Goal: Information Seeking & Learning: Learn about a topic

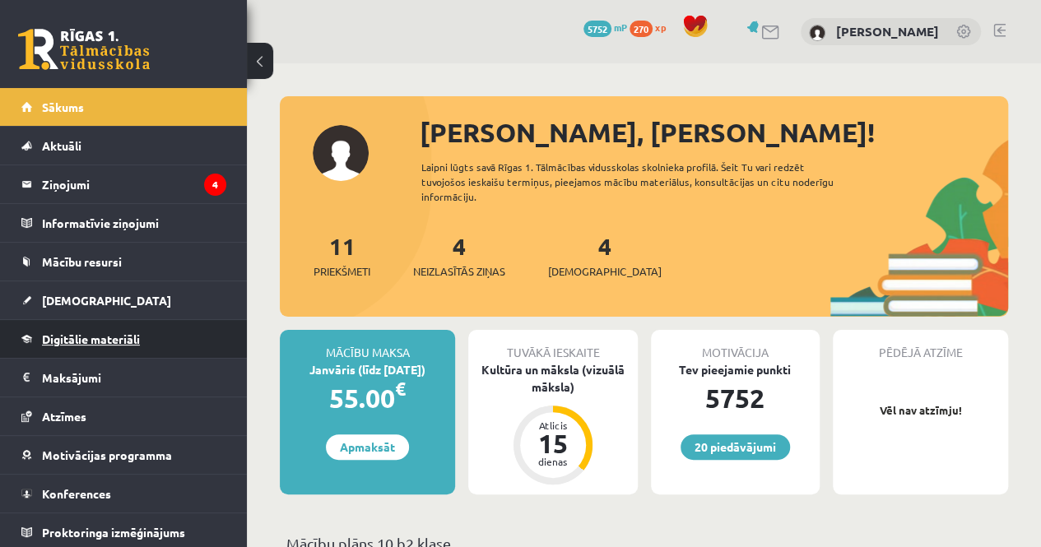
click at [109, 339] on span "Digitālie materiāli" at bounding box center [91, 339] width 98 height 15
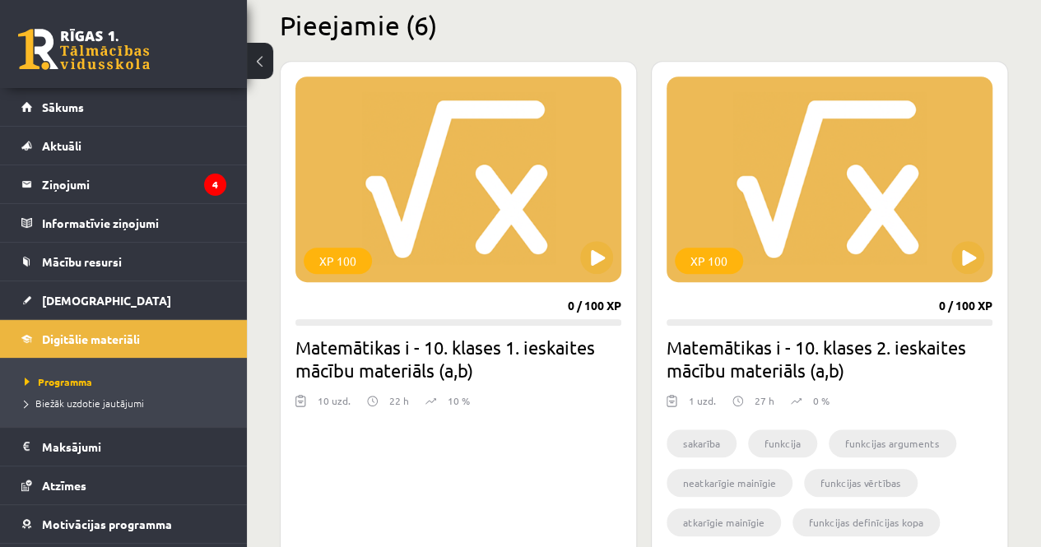
scroll to position [411, 0]
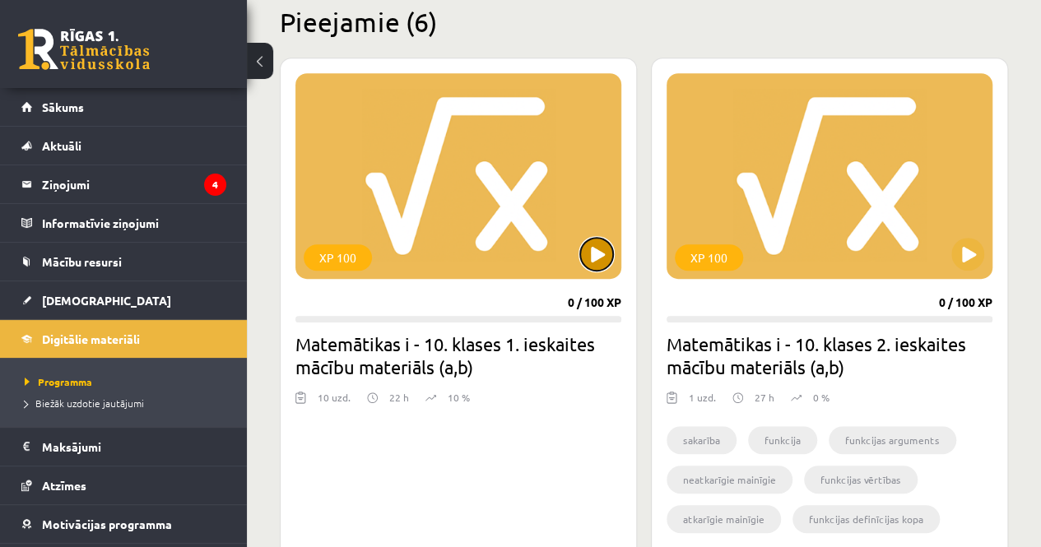
click at [599, 254] on button at bounding box center [596, 254] width 33 height 33
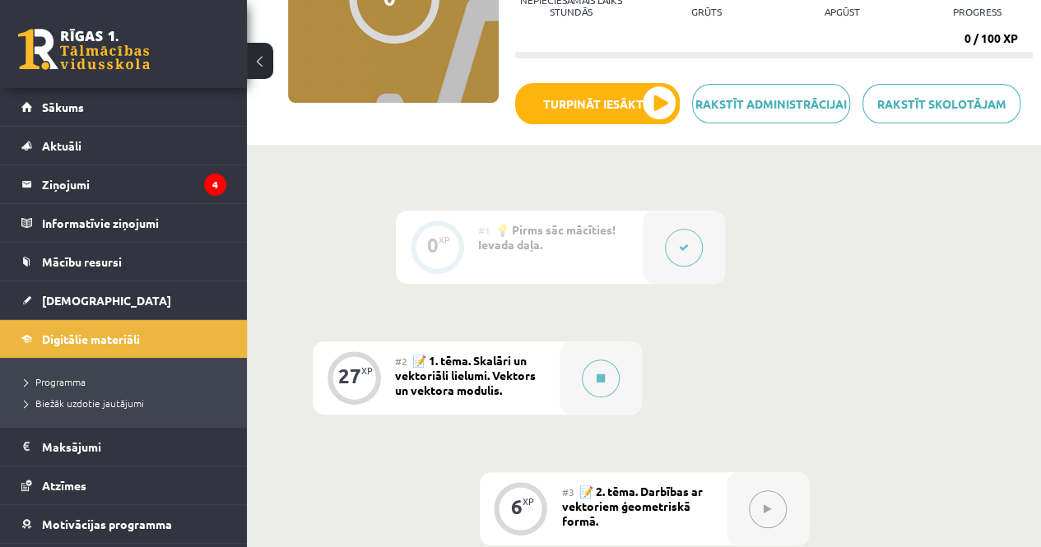
scroll to position [247, 0]
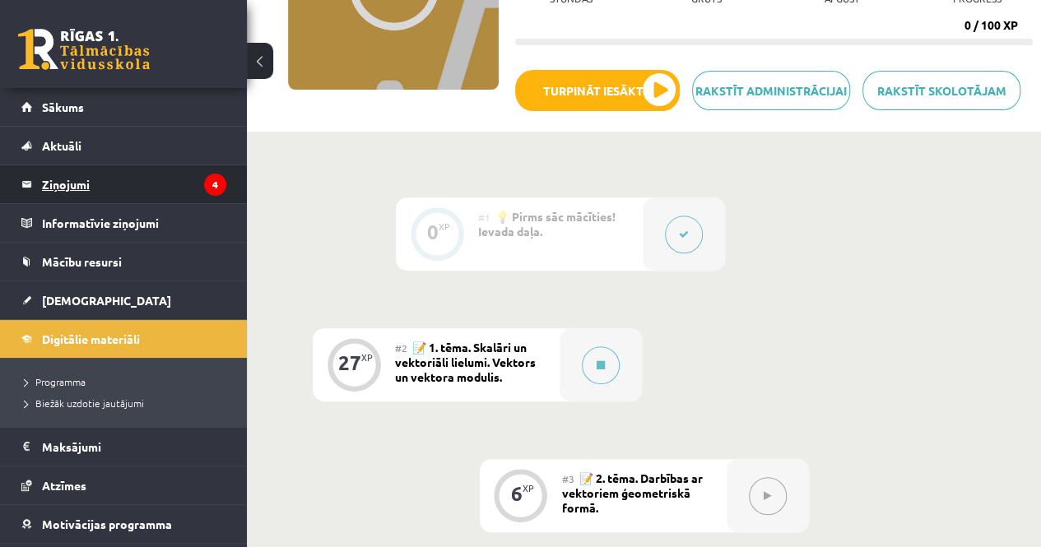
click at [79, 179] on legend "Ziņojumi 4" at bounding box center [134, 184] width 184 height 38
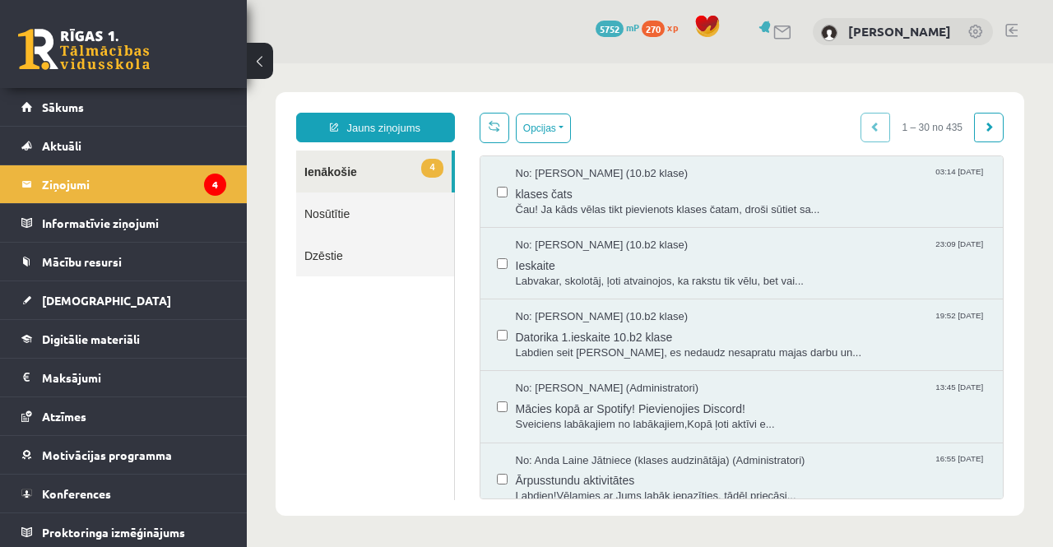
click at [316, 170] on link "4 Ienākošie" at bounding box center [374, 172] width 156 height 42
click at [432, 164] on span "4" at bounding box center [431, 168] width 21 height 19
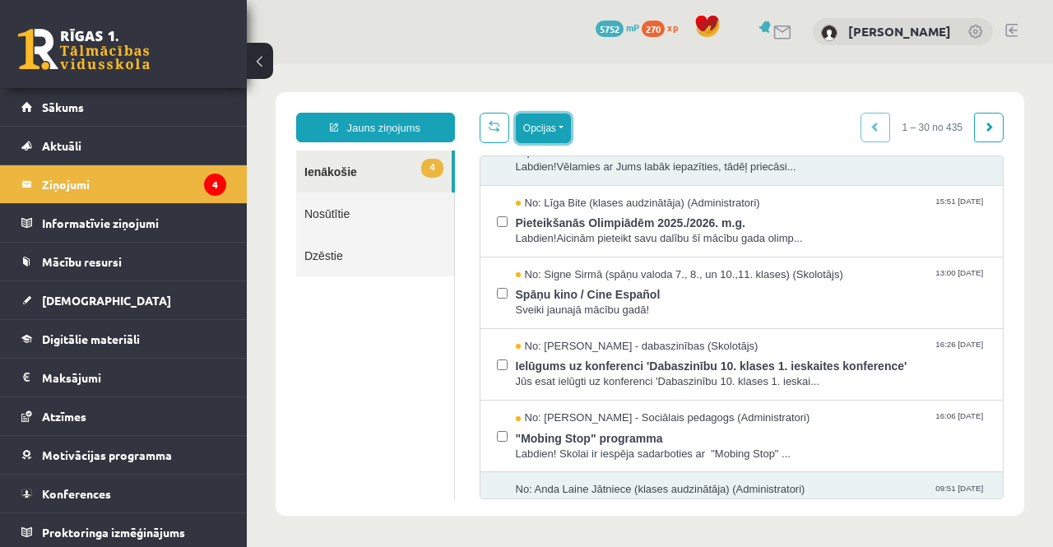
click at [563, 129] on button "Opcijas" at bounding box center [543, 129] width 55 height 30
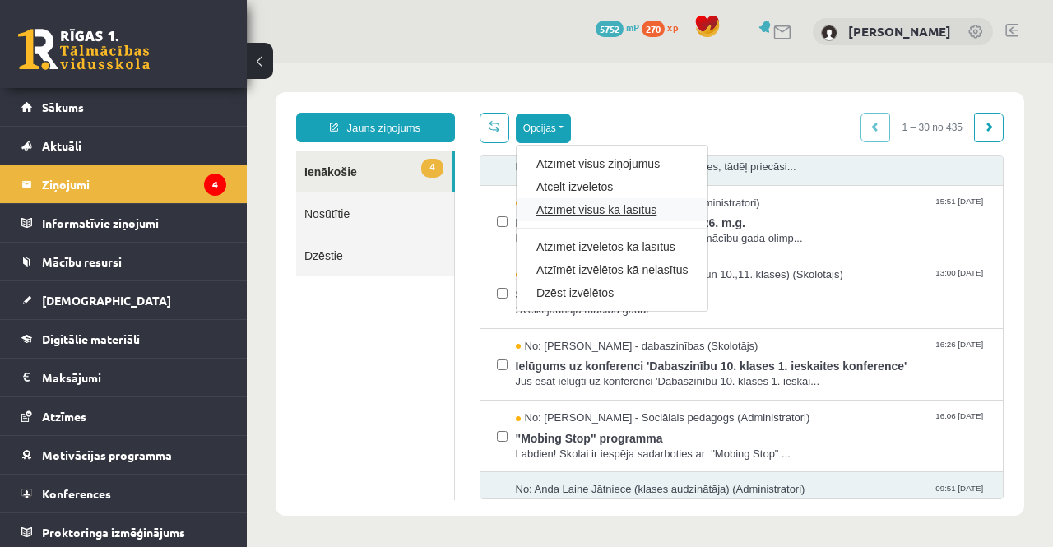
click at [584, 212] on link "Atzīmēt visus kā lasītus" at bounding box center [612, 210] width 151 height 16
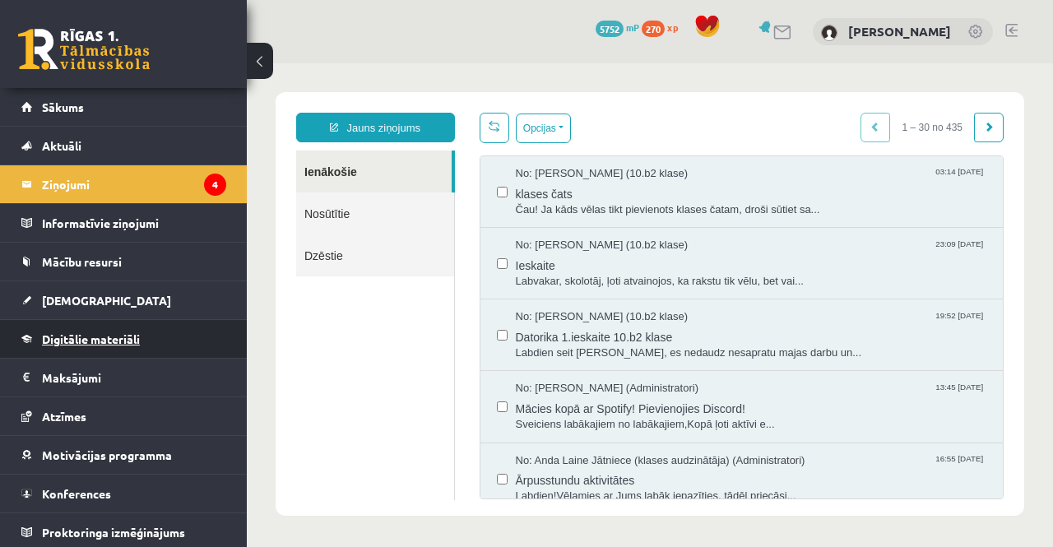
click at [85, 333] on span "Digitālie materiāli" at bounding box center [91, 339] width 98 height 15
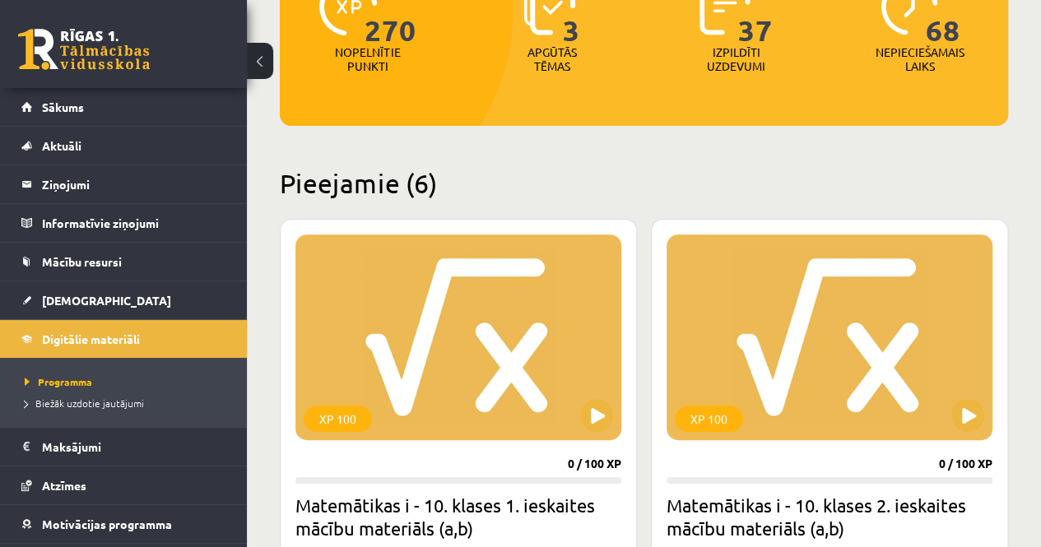
scroll to position [329, 0]
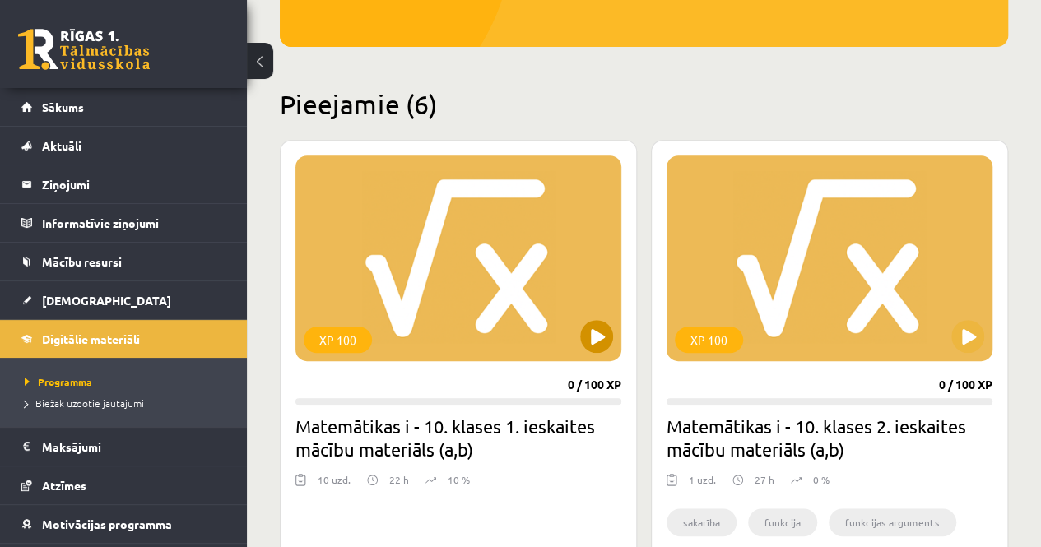
click at [571, 343] on div "XP 100" at bounding box center [458, 259] width 326 height 206
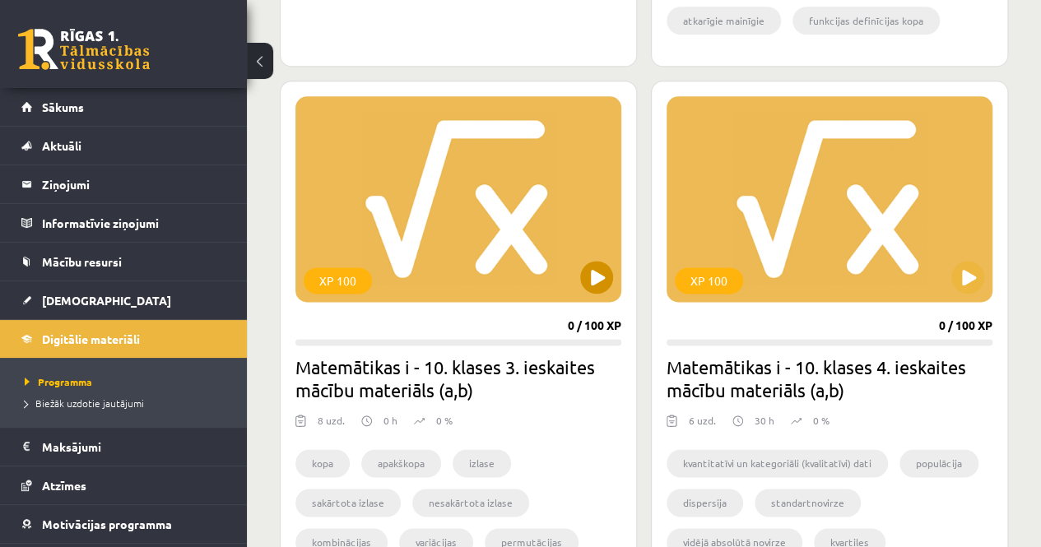
scroll to position [988, 0]
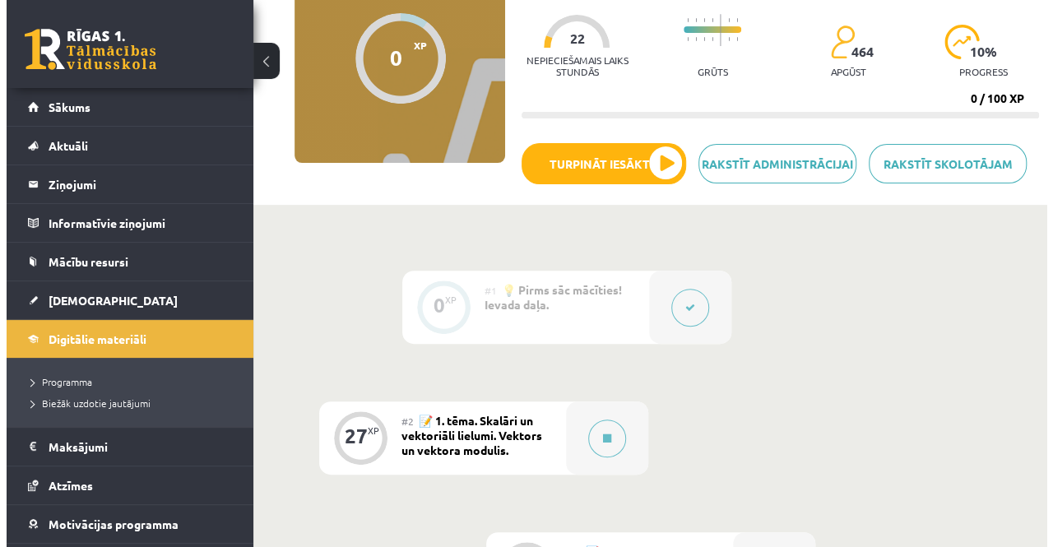
scroll to position [329, 0]
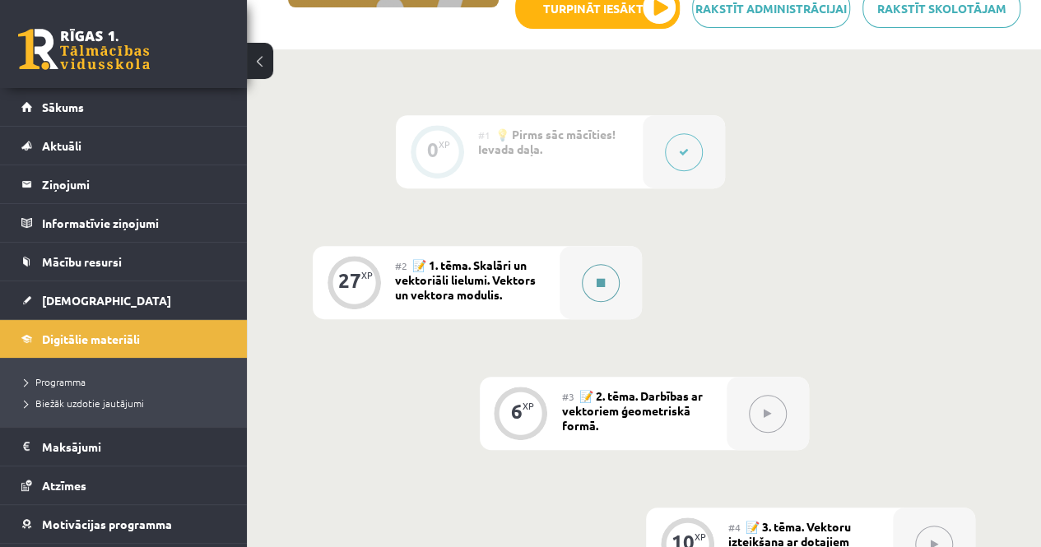
click at [607, 283] on button at bounding box center [601, 283] width 38 height 38
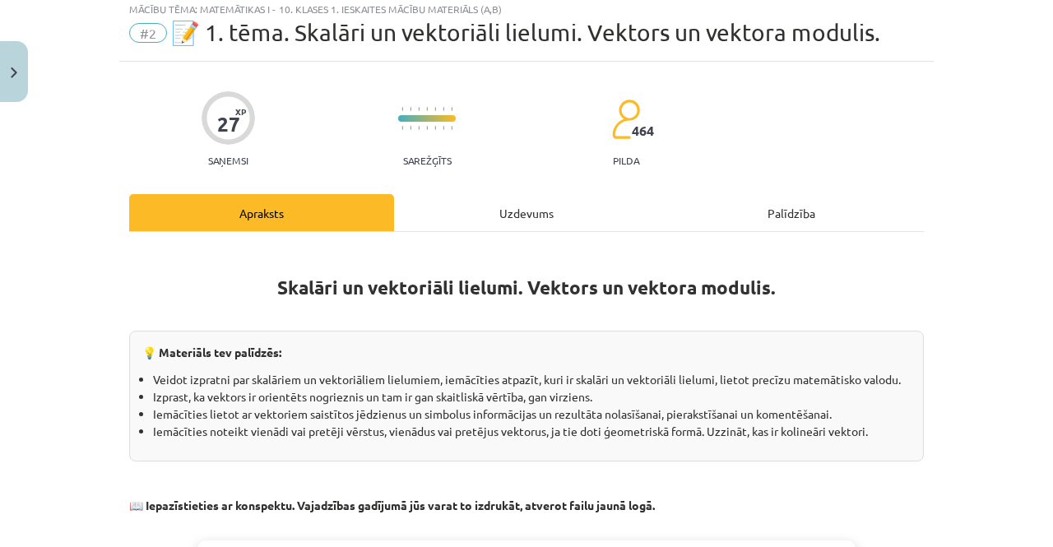
scroll to position [0, 0]
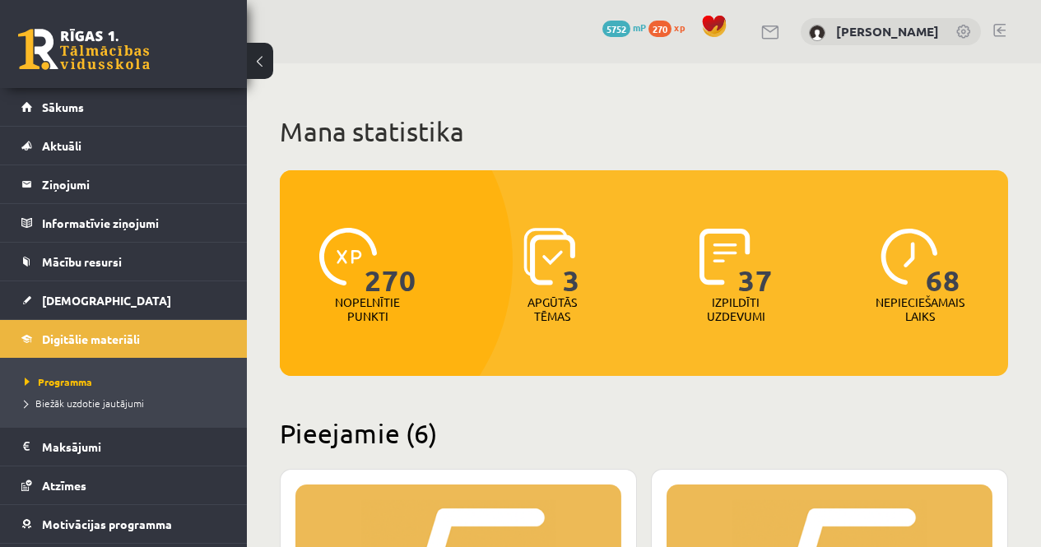
scroll to position [988, 0]
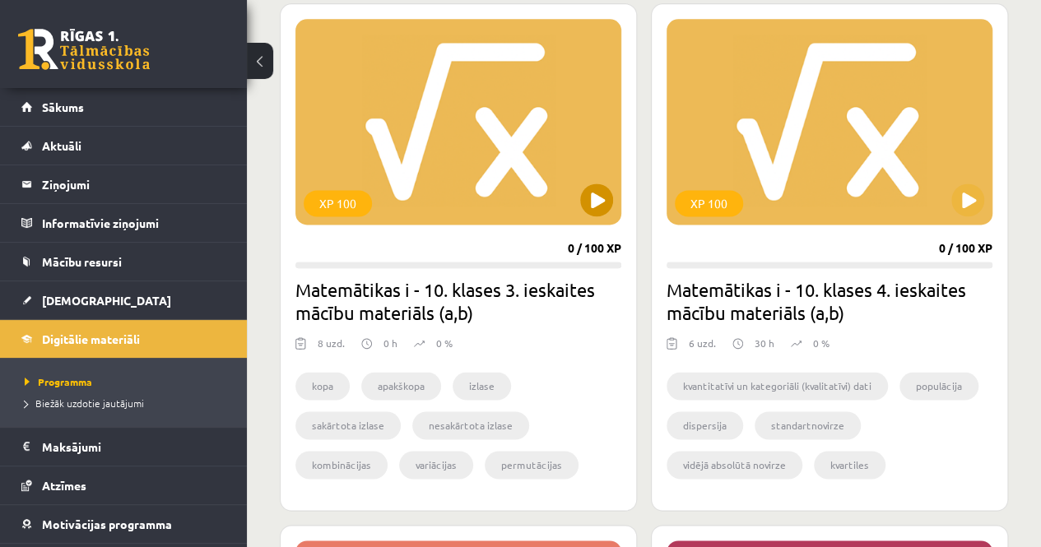
click at [542, 195] on div "XP 100" at bounding box center [458, 122] width 326 height 206
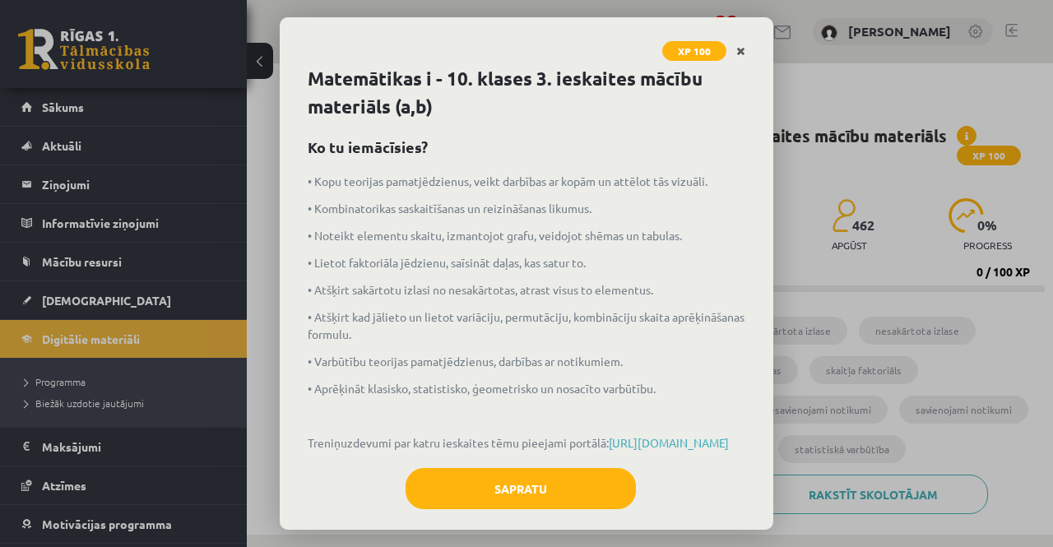
click at [742, 53] on icon "Close" at bounding box center [741, 52] width 9 height 12
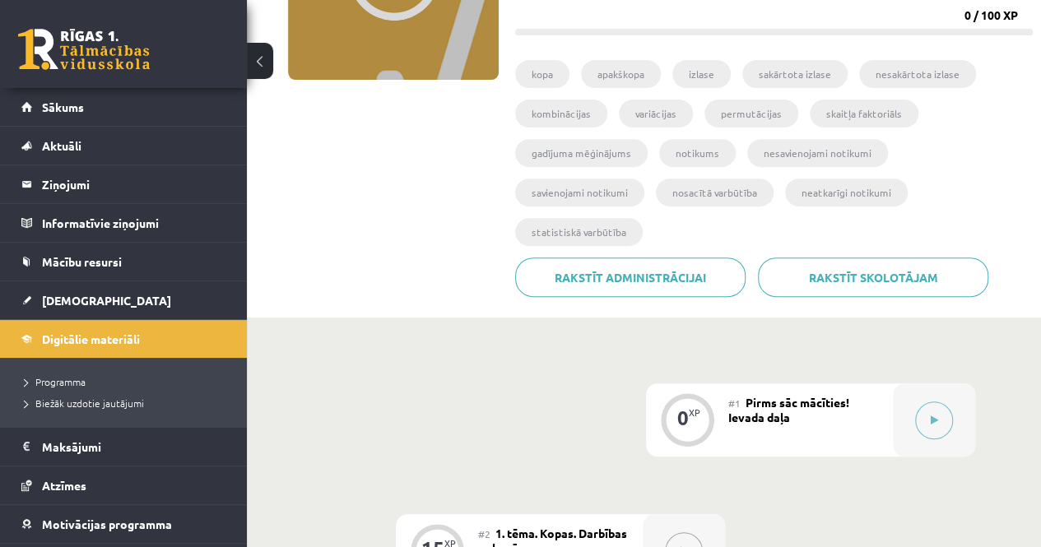
scroll to position [411, 0]
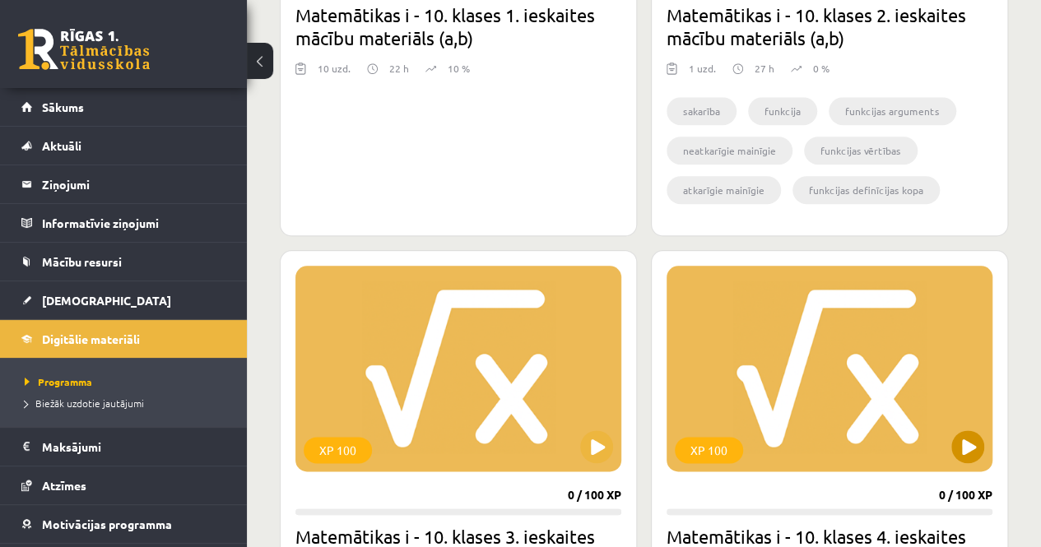
scroll to position [576, 0]
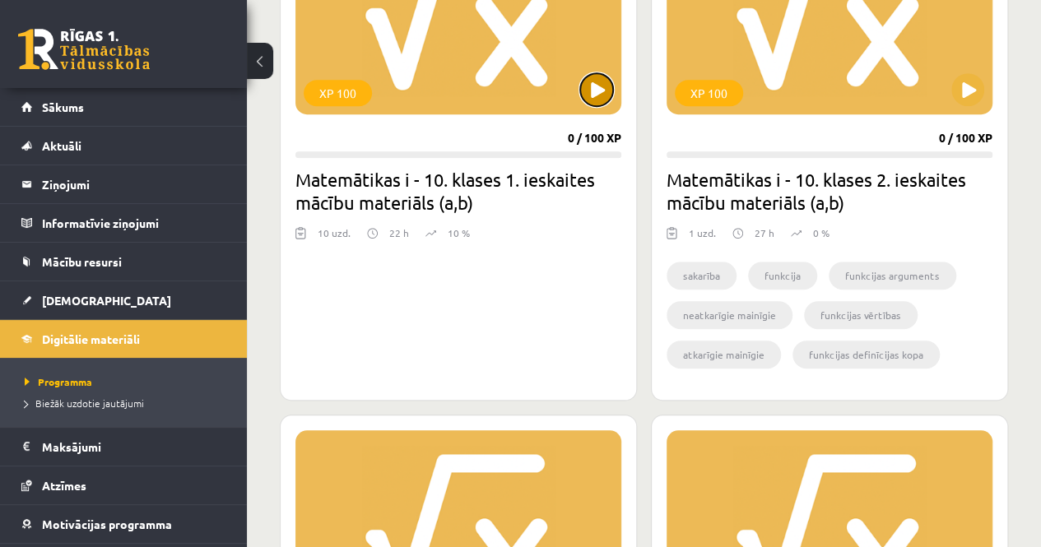
click at [595, 88] on button at bounding box center [596, 89] width 33 height 33
